Goal: Transaction & Acquisition: Purchase product/service

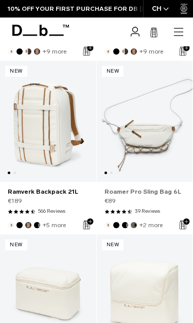
click at [151, 193] on link "Roamer Pro Sling Bag 6L" at bounding box center [145, 191] width 81 height 9
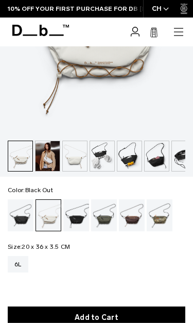
click at [24, 218] on div "Black Out" at bounding box center [21, 215] width 26 height 32
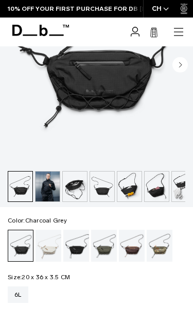
click at [79, 248] on div "Charcoal Grey" at bounding box center [76, 246] width 26 height 32
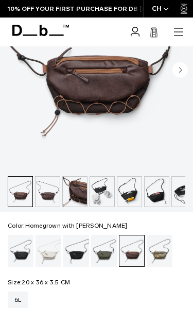
scroll to position [204, 0]
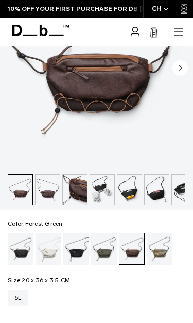
click at [107, 253] on div "Forest Green" at bounding box center [104, 249] width 26 height 32
click at [107, 249] on div "Forest Green" at bounding box center [104, 249] width 26 height 32
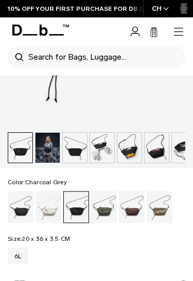
scroll to position [236, 0]
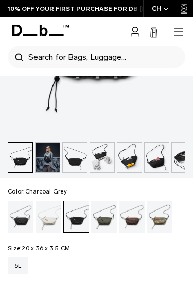
click at [132, 160] on img "button" at bounding box center [129, 158] width 24 height 30
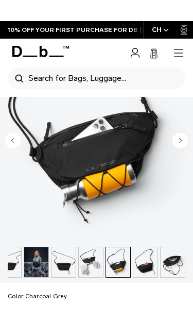
scroll to position [154, 0]
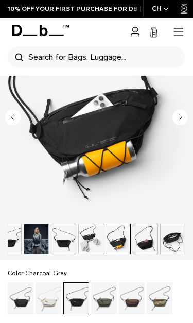
click at [151, 244] on img "button" at bounding box center [145, 239] width 24 height 30
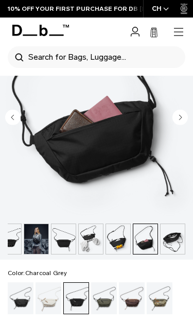
click at [177, 244] on img "button" at bounding box center [173, 239] width 24 height 30
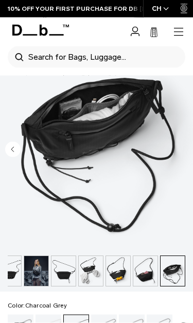
scroll to position [122, 0]
click at [16, 277] on img "button" at bounding box center [9, 271] width 24 height 30
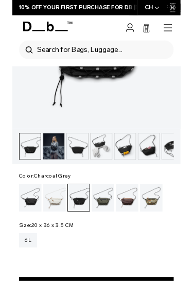
scroll to position [224, 0]
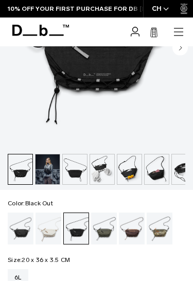
click at [27, 230] on div "Black Out" at bounding box center [21, 229] width 26 height 32
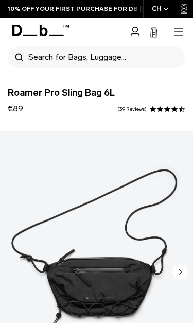
scroll to position [93, 0]
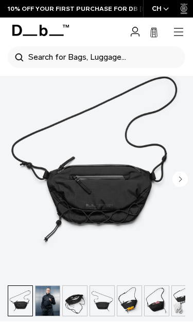
click at [180, 178] on icon "Next slide" at bounding box center [181, 179] width 3 height 5
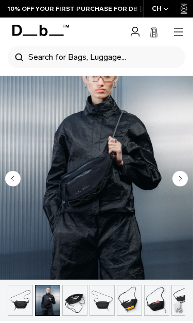
scroll to position [0, 11]
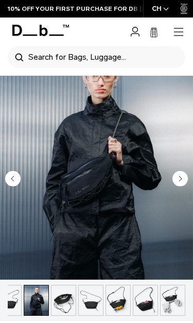
click at [186, 175] on circle "Next slide" at bounding box center [180, 178] width 15 height 15
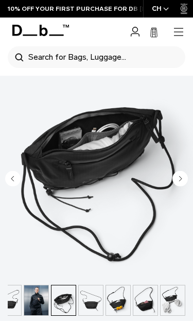
click at [181, 169] on img "3 / 7" at bounding box center [96, 159] width 193 height 241
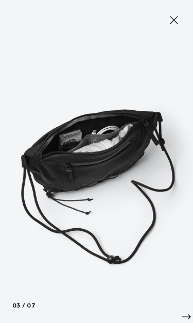
click at [176, 26] on button "Close" at bounding box center [174, 20] width 30 height 22
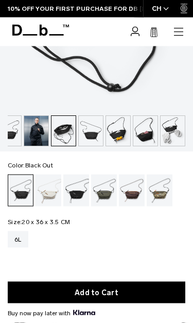
scroll to position [264, 0]
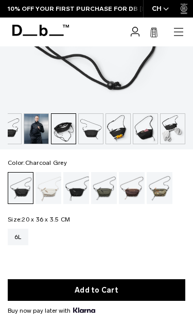
click at [77, 191] on div "Charcoal Grey" at bounding box center [76, 188] width 26 height 32
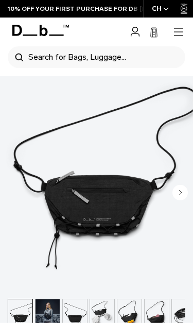
click at [186, 196] on circle "Next slide" at bounding box center [180, 191] width 15 height 15
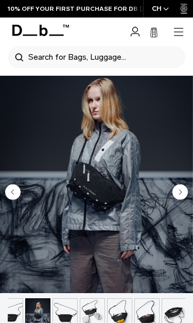
scroll to position [0, 11]
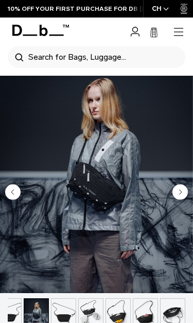
click at [191, 201] on img "2 / 7" at bounding box center [96, 172] width 193 height 241
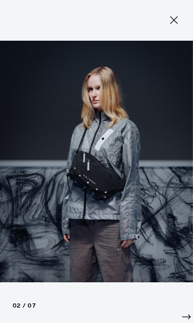
click at [179, 184] on img at bounding box center [96, 161] width 193 height 323
click at [178, 20] on icon at bounding box center [174, 20] width 12 height 12
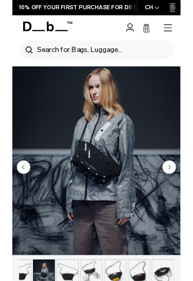
scroll to position [0, 0]
